Goal: Find specific page/section: Find specific page/section

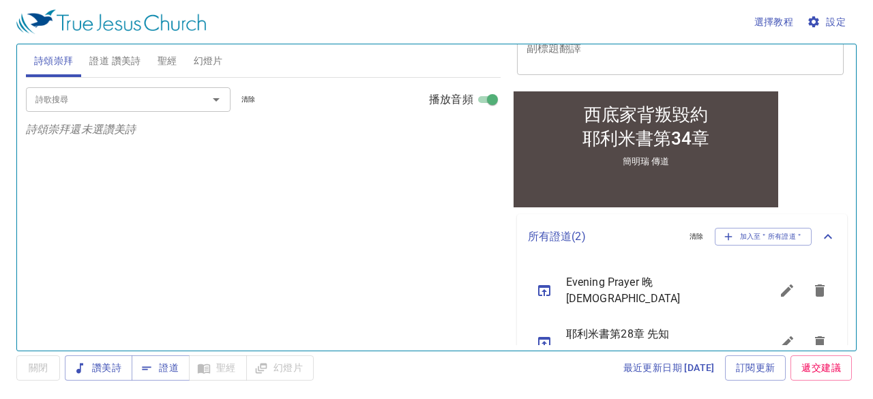
scroll to position [256, 0]
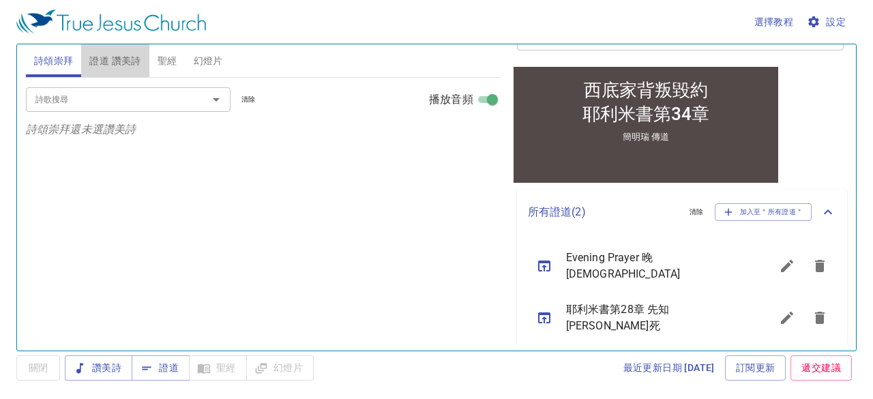
click at [116, 61] on span "證道 讚美詩" at bounding box center [114, 61] width 51 height 17
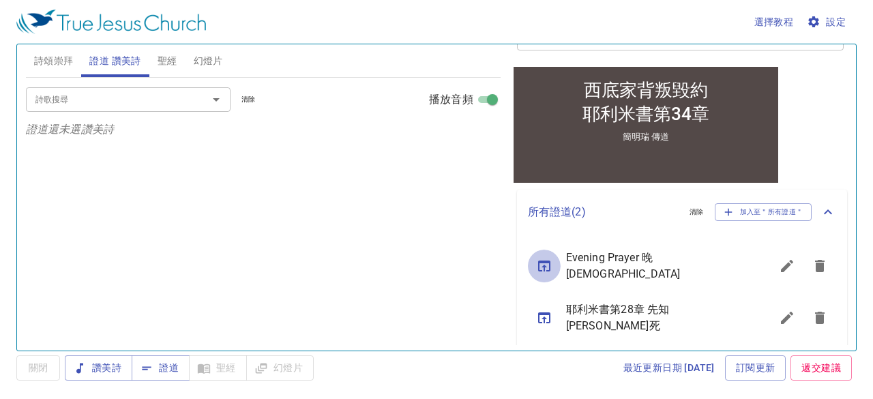
click at [544, 264] on icon "sermon lineup list" at bounding box center [544, 266] width 12 height 11
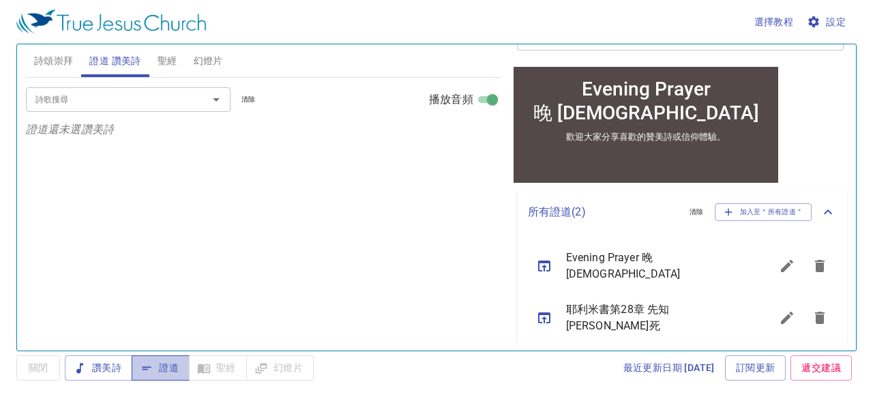
click at [164, 366] on span "證道" at bounding box center [161, 368] width 36 height 17
click at [128, 95] on input "詩歌搜尋" at bounding box center [108, 99] width 156 height 16
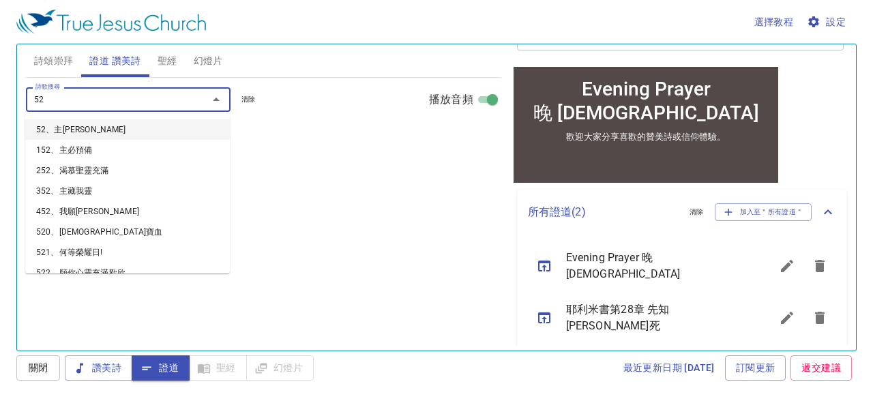
type input "521"
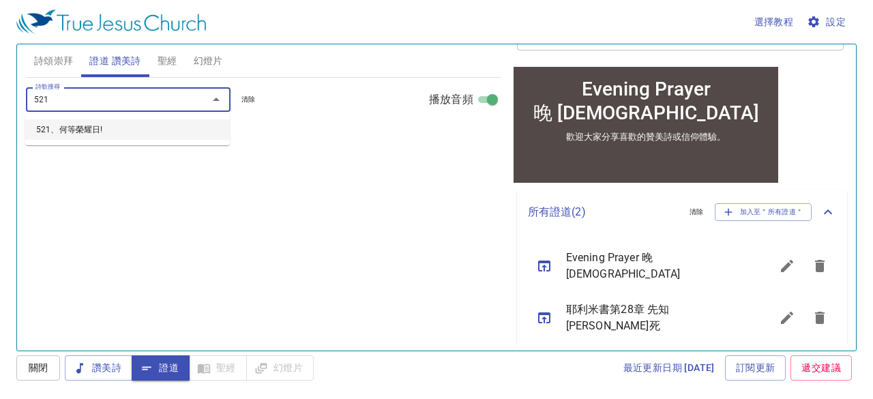
click at [76, 130] on li "521、何等榮耀日!" at bounding box center [127, 129] width 205 height 20
select select "1"
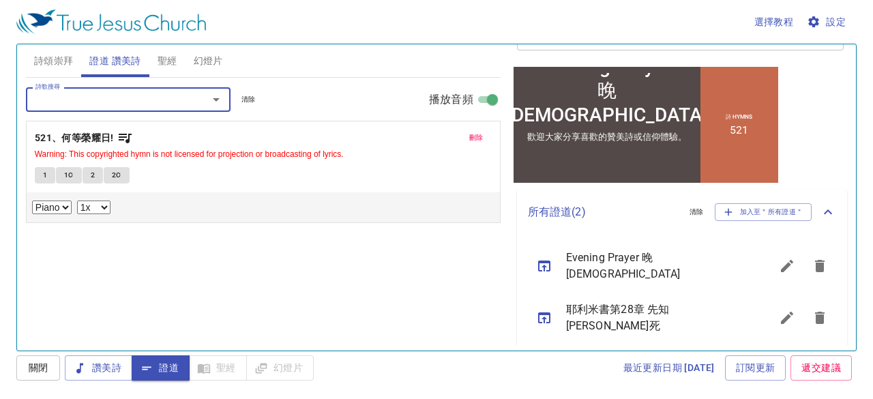
click at [111, 147] on span "Warning: This copyrighted hymn is not licensed for projection or broadcasting o…" at bounding box center [263, 154] width 457 height 14
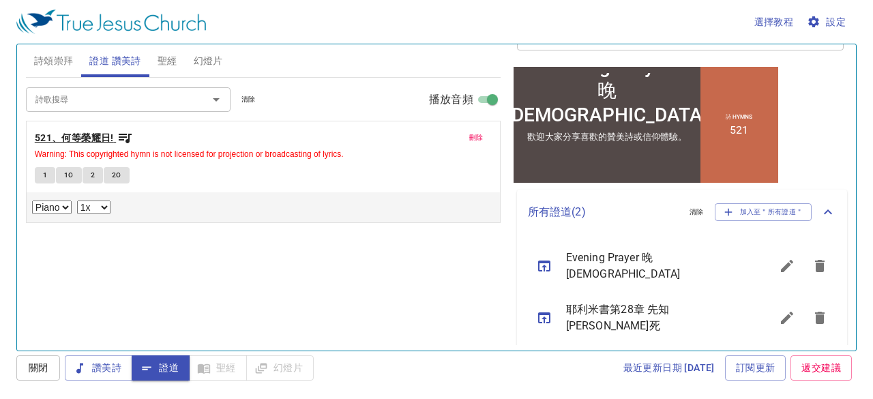
click at [109, 138] on b "521、何等榮耀日!" at bounding box center [74, 138] width 79 height 17
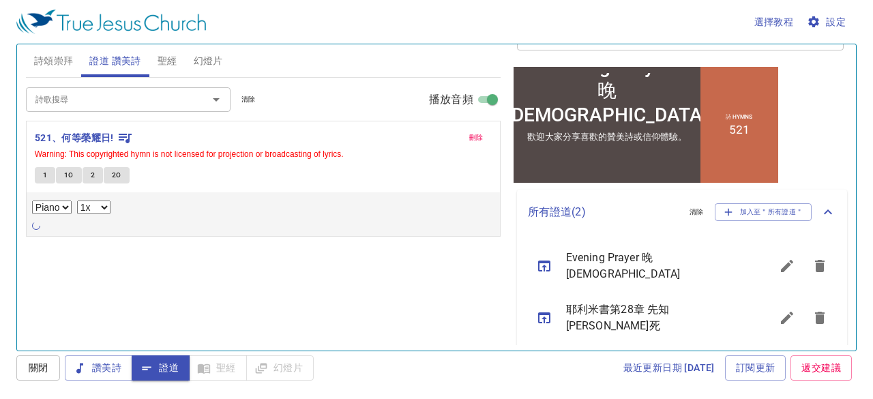
click at [45, 171] on span "1" at bounding box center [45, 175] width 4 height 12
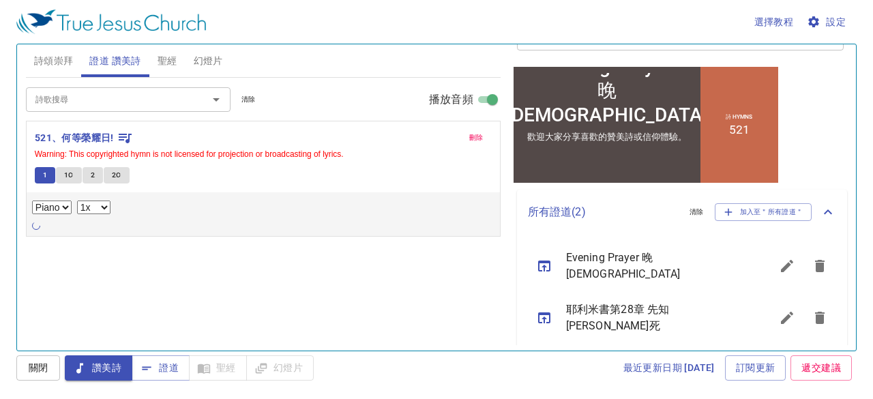
click at [175, 56] on span "聖經" at bounding box center [168, 61] width 20 height 17
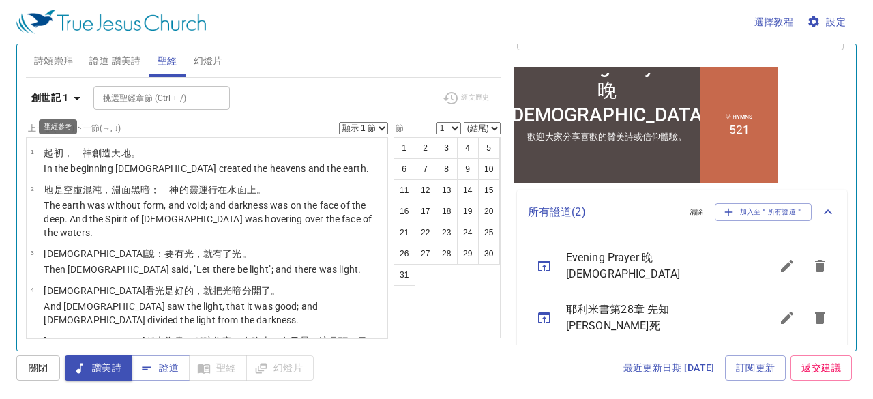
click at [75, 102] on icon "button" at bounding box center [77, 98] width 16 height 16
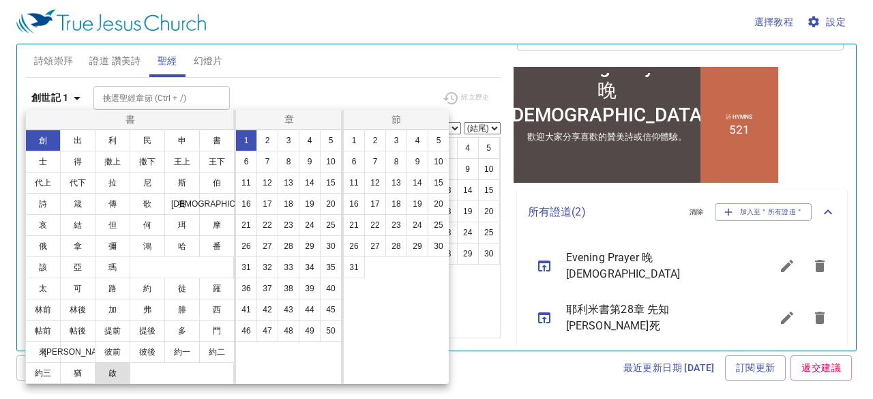
click at [113, 377] on button "啟" at bounding box center [112, 373] width 35 height 22
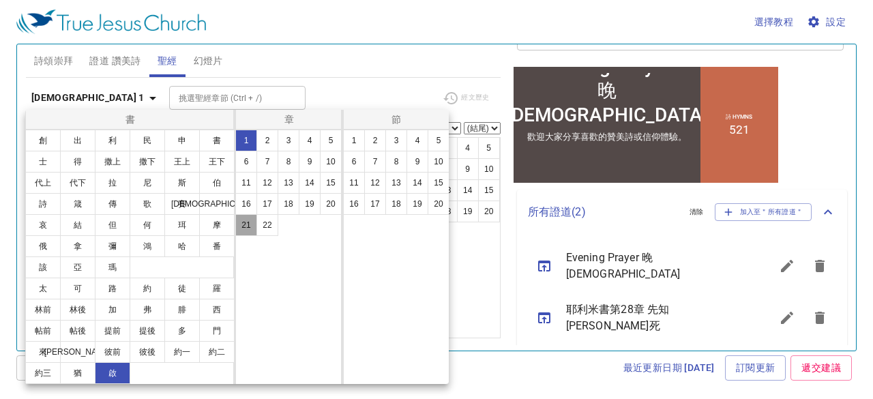
click at [246, 226] on button "21" at bounding box center [246, 225] width 22 height 22
click at [415, 138] on button "4" at bounding box center [418, 141] width 22 height 22
select select "4"
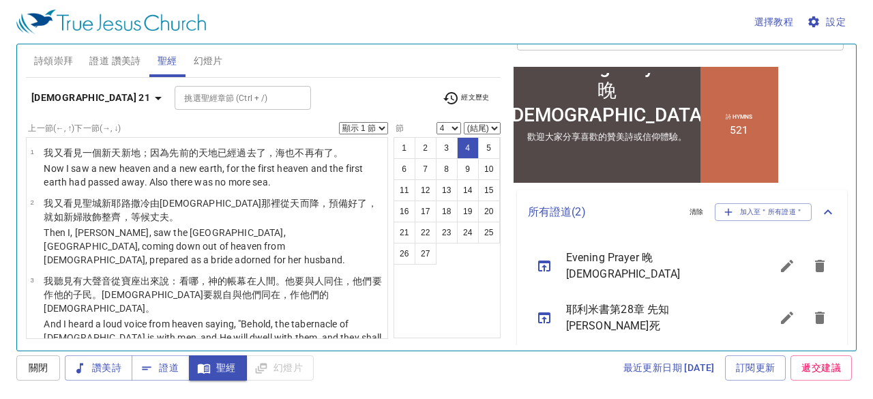
scroll to position [136, 0]
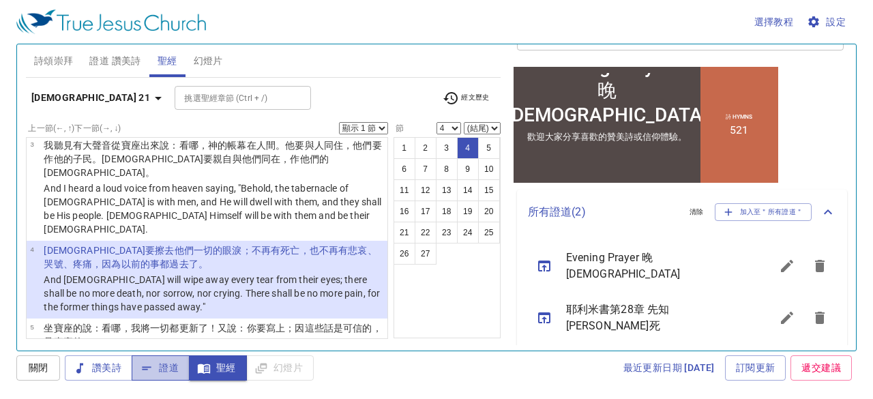
click at [171, 365] on span "證道" at bounding box center [161, 368] width 36 height 17
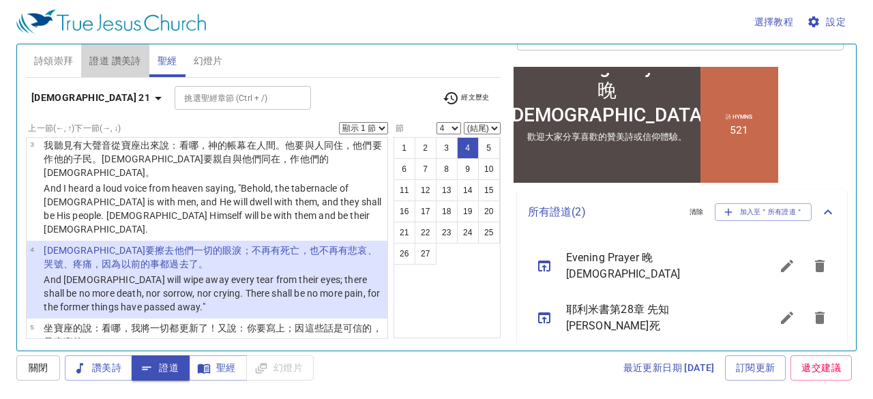
click at [127, 61] on span "證道 讚美詩" at bounding box center [114, 61] width 51 height 17
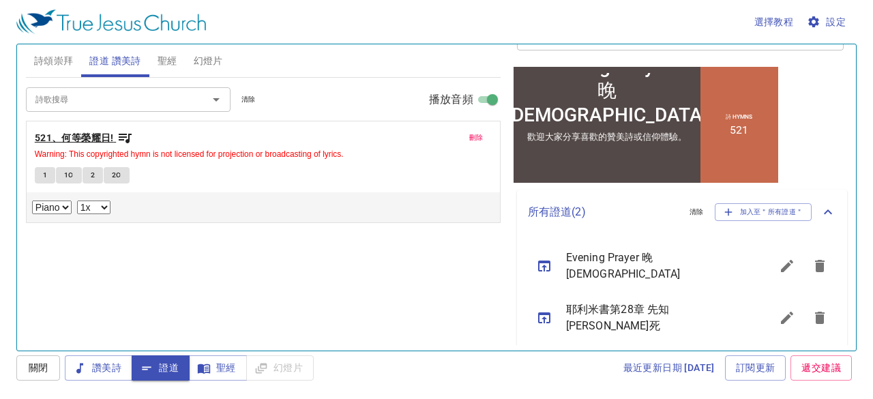
click at [77, 133] on b "521、何等榮耀日!" at bounding box center [74, 138] width 79 height 17
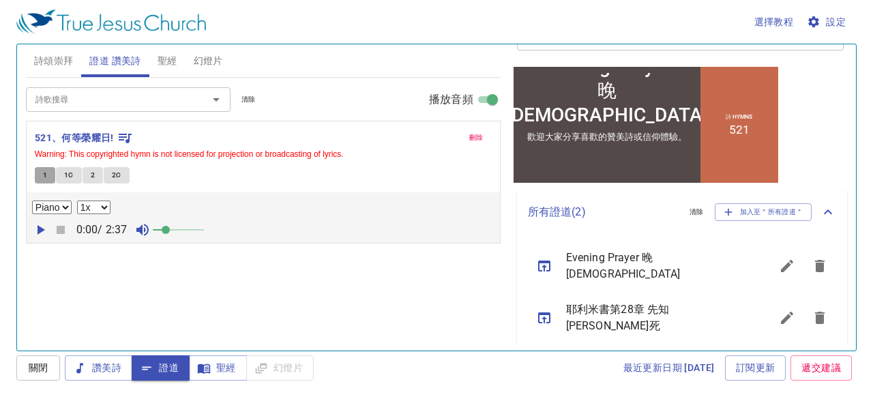
click at [44, 173] on span "1" at bounding box center [45, 175] width 4 height 12
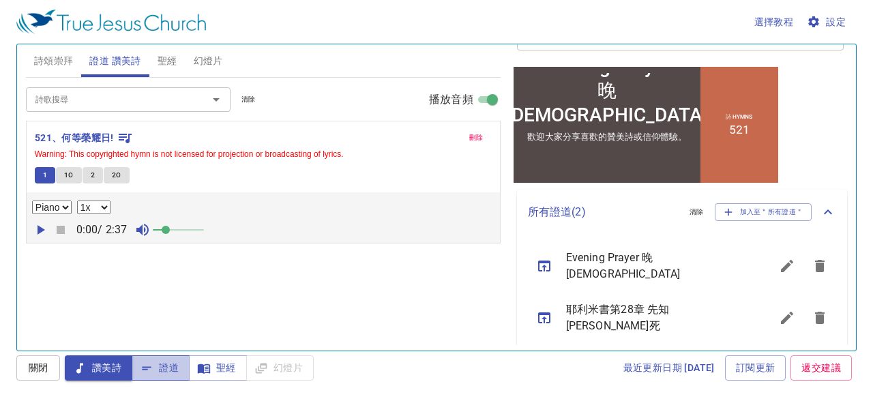
click at [171, 368] on span "證道" at bounding box center [161, 368] width 36 height 17
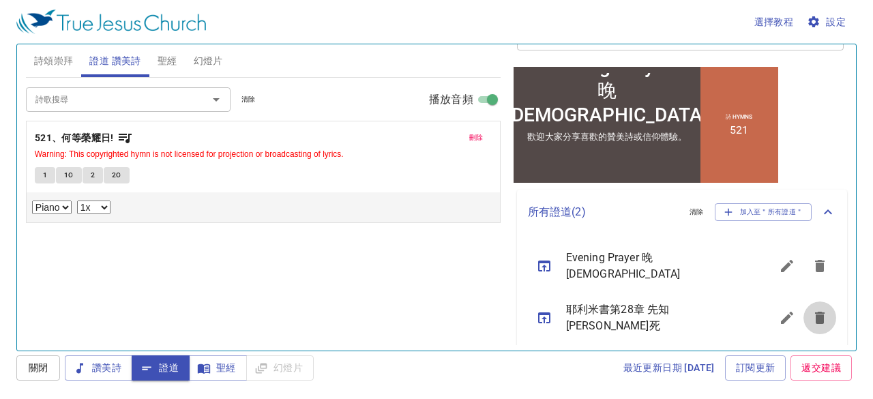
click at [815, 312] on icon "sermon lineup list" at bounding box center [820, 318] width 10 height 12
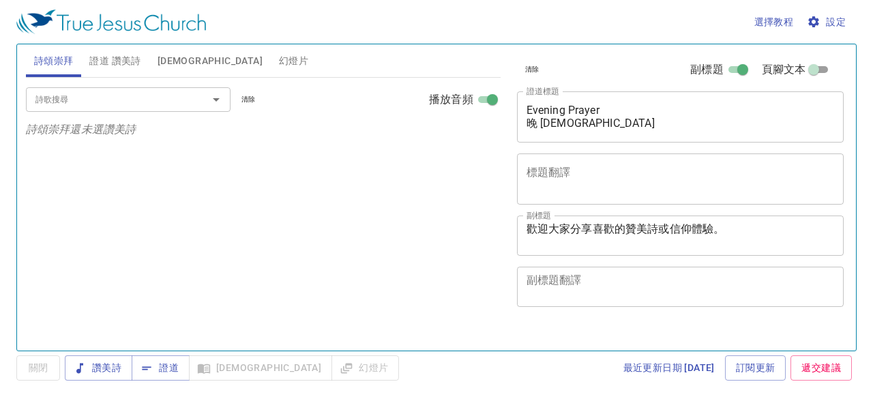
select select "1"
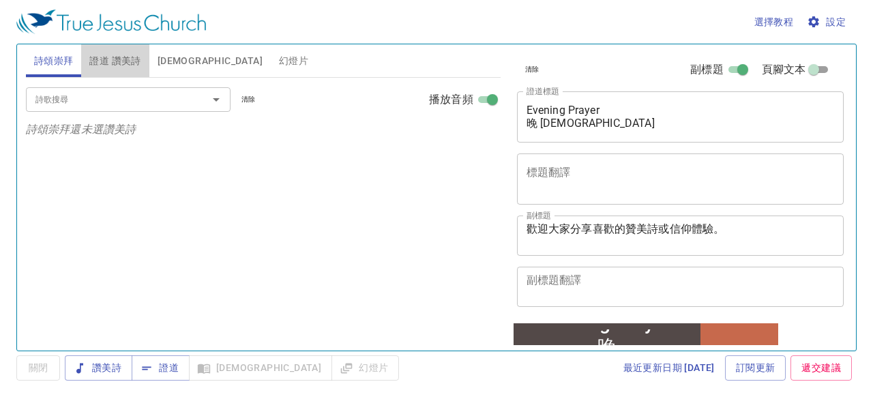
click at [131, 62] on span "證道 讚美詩" at bounding box center [114, 61] width 51 height 17
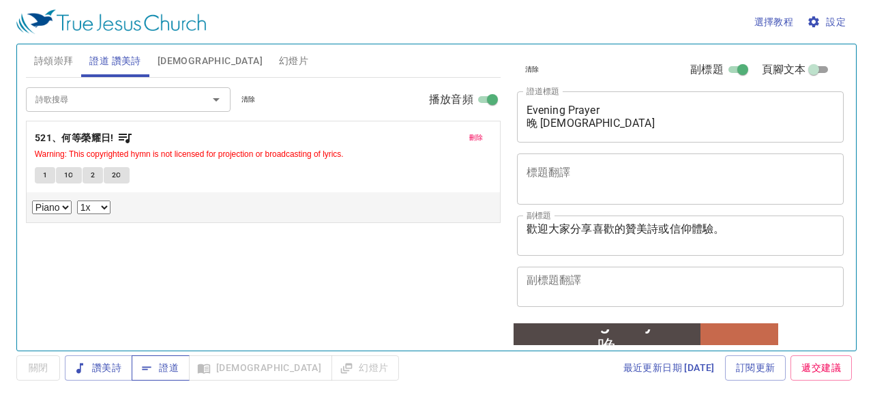
click at [169, 368] on span "證道" at bounding box center [161, 368] width 36 height 17
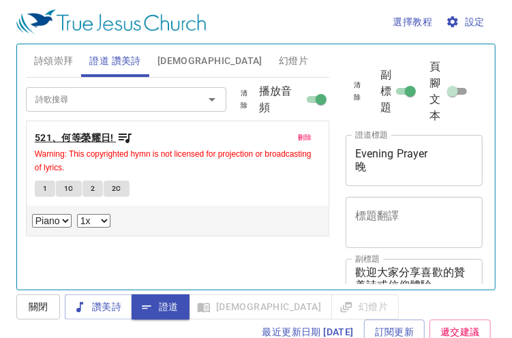
click at [93, 134] on b "521、何等榮耀日!" at bounding box center [74, 138] width 79 height 17
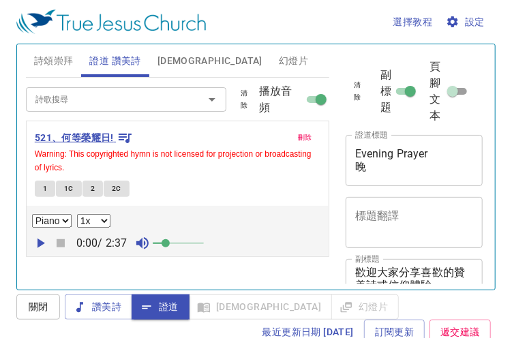
click at [83, 138] on b "521、何等榮耀日!" at bounding box center [74, 138] width 79 height 17
click at [42, 187] on button "1" at bounding box center [45, 189] width 20 height 16
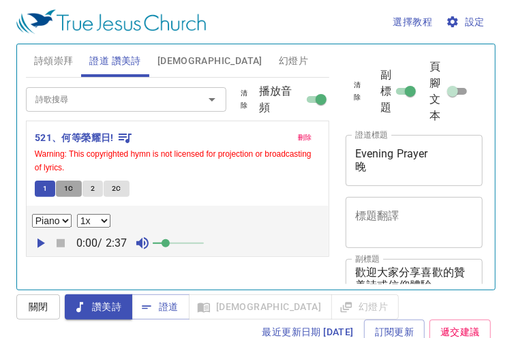
click at [68, 188] on span "1C" at bounding box center [69, 189] width 10 height 12
click at [91, 185] on span "2" at bounding box center [93, 189] width 4 height 12
click at [115, 188] on span "2C" at bounding box center [117, 189] width 10 height 12
click at [44, 186] on span "1" at bounding box center [45, 189] width 4 height 12
drag, startPoint x: 169, startPoint y: 60, endPoint x: 154, endPoint y: 98, distance: 40.4
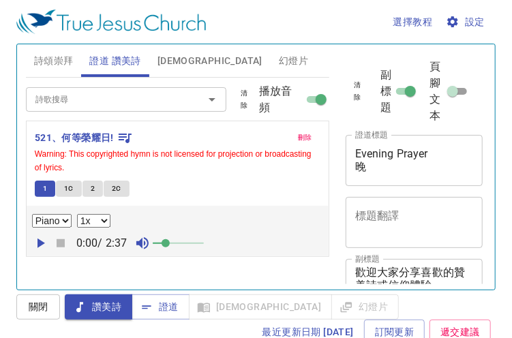
click at [154, 98] on div "詩頌崇拜 證道 讚美詩 聖經 幻燈片 詩歌搜尋 詩歌搜尋 清除 播放音頻 詩頌崇拜還未選讚美詩 詩歌搜尋 詩歌搜尋 清除 播放音頻 刪除 521、何等榮耀日!…" at bounding box center [177, 162] width 314 height 246
click at [67, 190] on span "1C" at bounding box center [69, 189] width 10 height 12
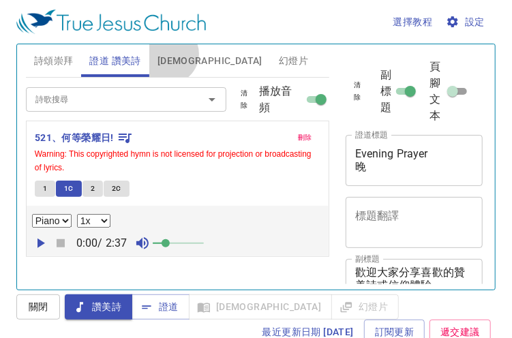
click at [168, 54] on span "聖經" at bounding box center [210, 61] width 105 height 17
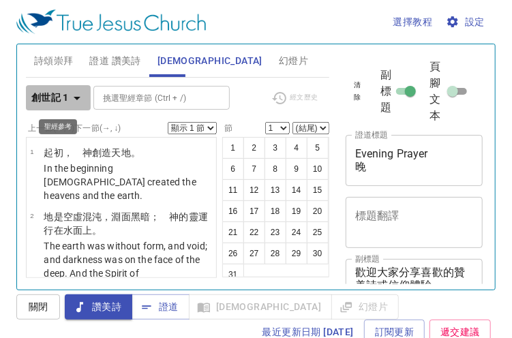
click at [76, 100] on icon "button" at bounding box center [77, 98] width 16 height 16
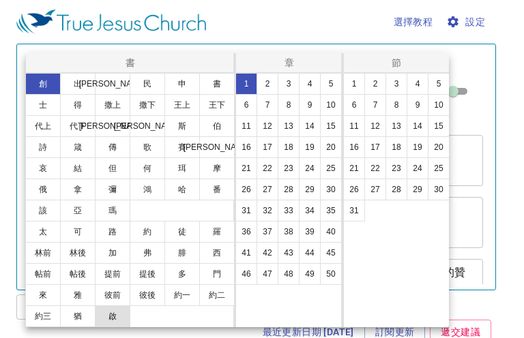
click at [108, 316] on button "啟" at bounding box center [112, 317] width 35 height 22
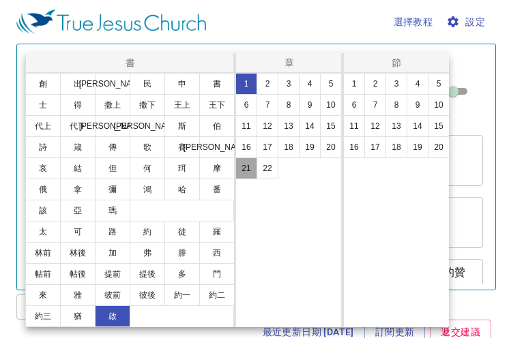
click at [247, 164] on button "21" at bounding box center [246, 169] width 22 height 22
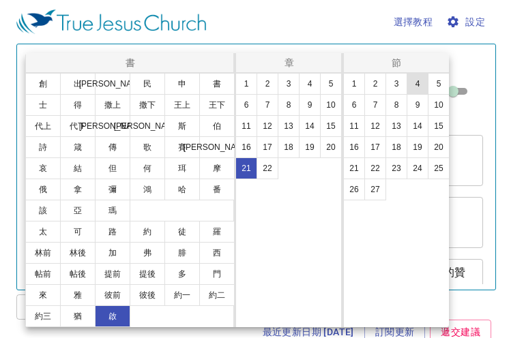
click at [422, 84] on button "4" at bounding box center [418, 84] width 22 height 22
select select "4"
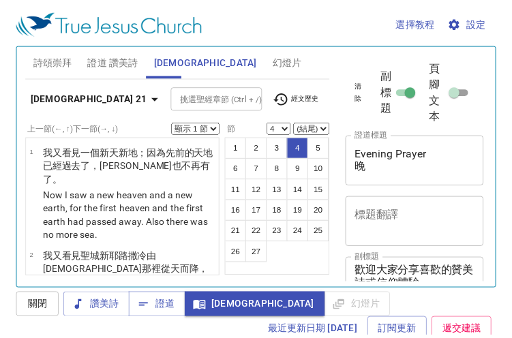
scroll to position [337, 0]
